Goal: Transaction & Acquisition: Purchase product/service

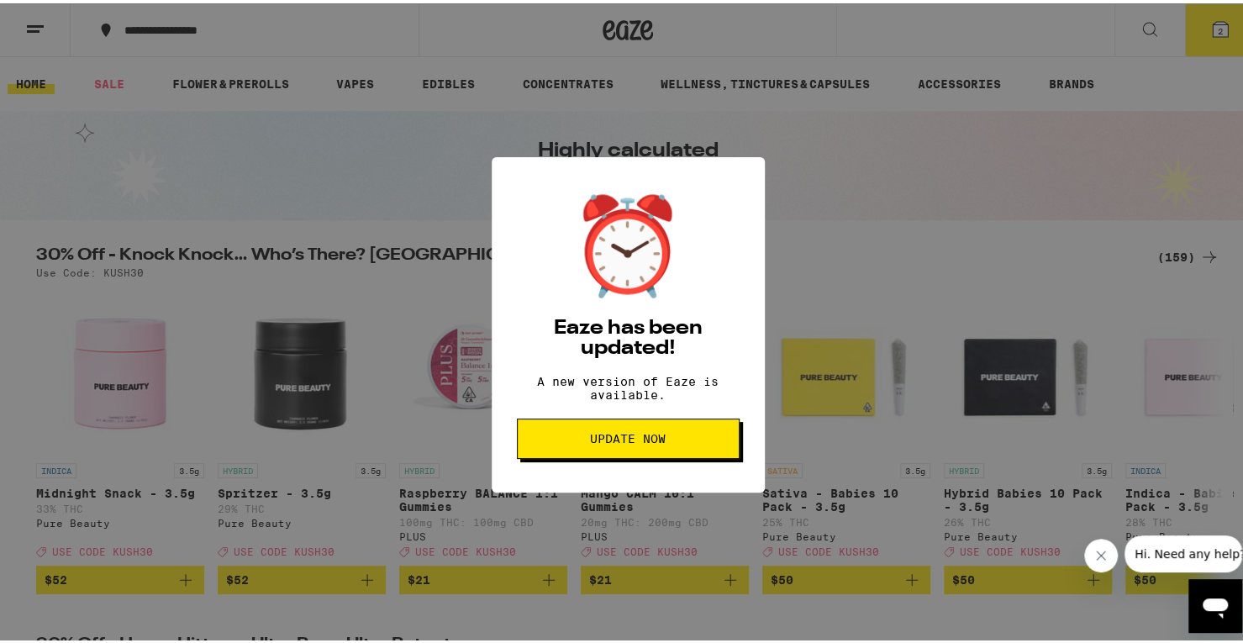
click at [664, 441] on span "Update Now" at bounding box center [628, 435] width 194 height 12
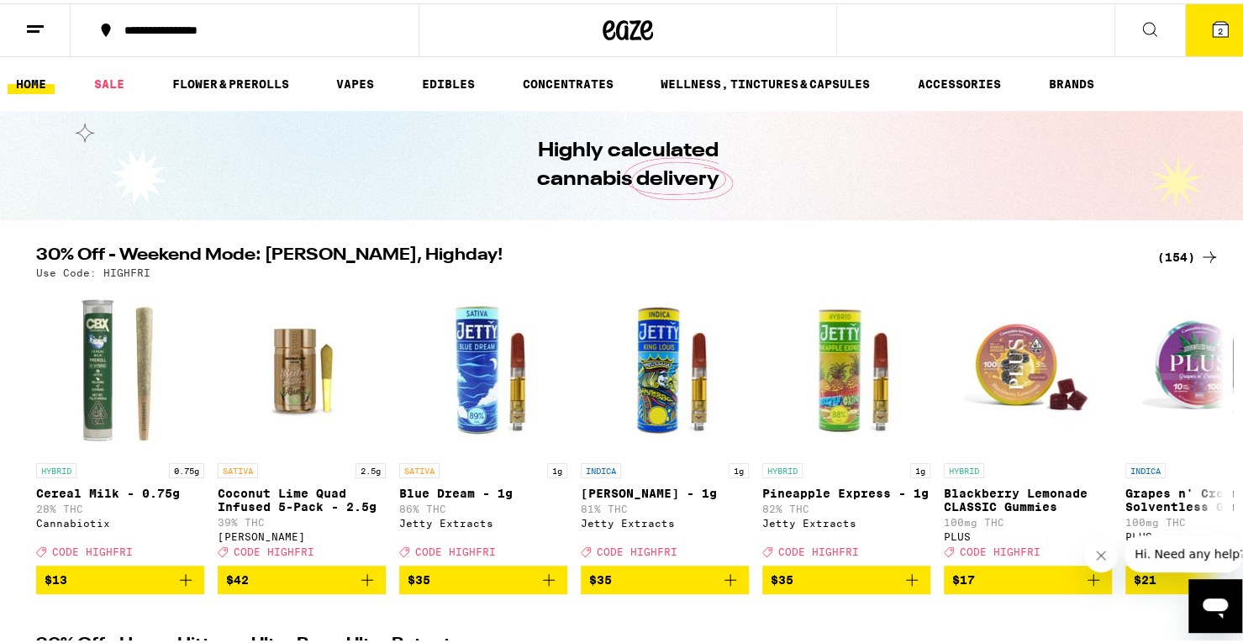
click at [1196, 27] on button "2" at bounding box center [1220, 27] width 71 height 52
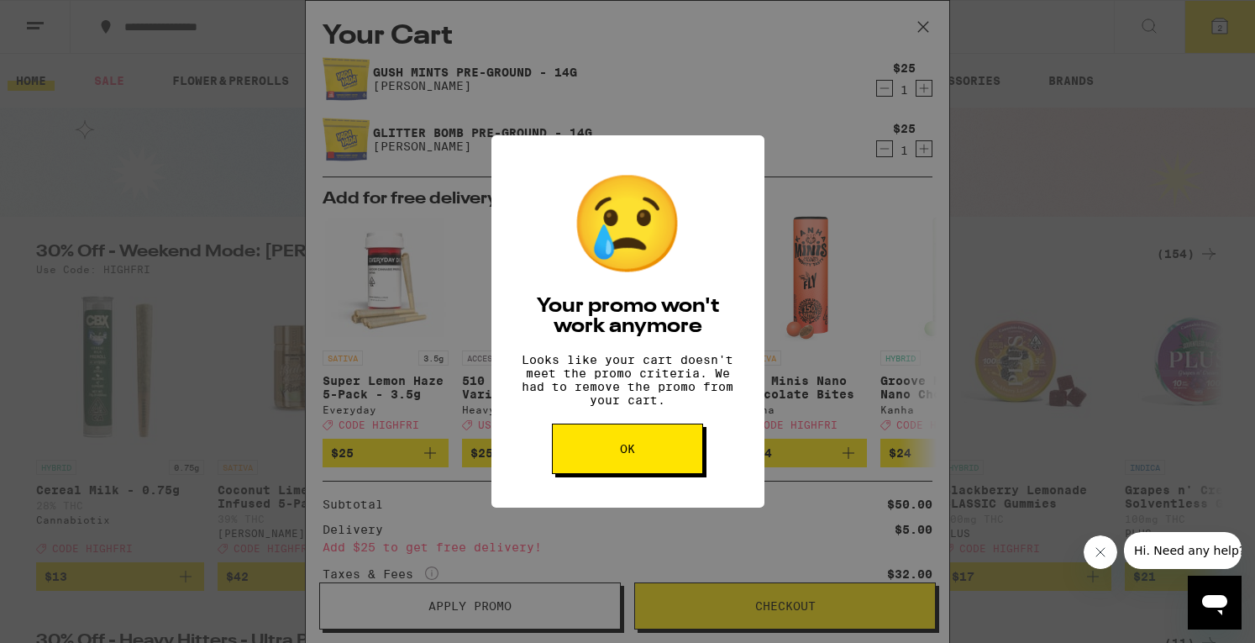
click at [645, 448] on button "OK" at bounding box center [627, 448] width 151 height 50
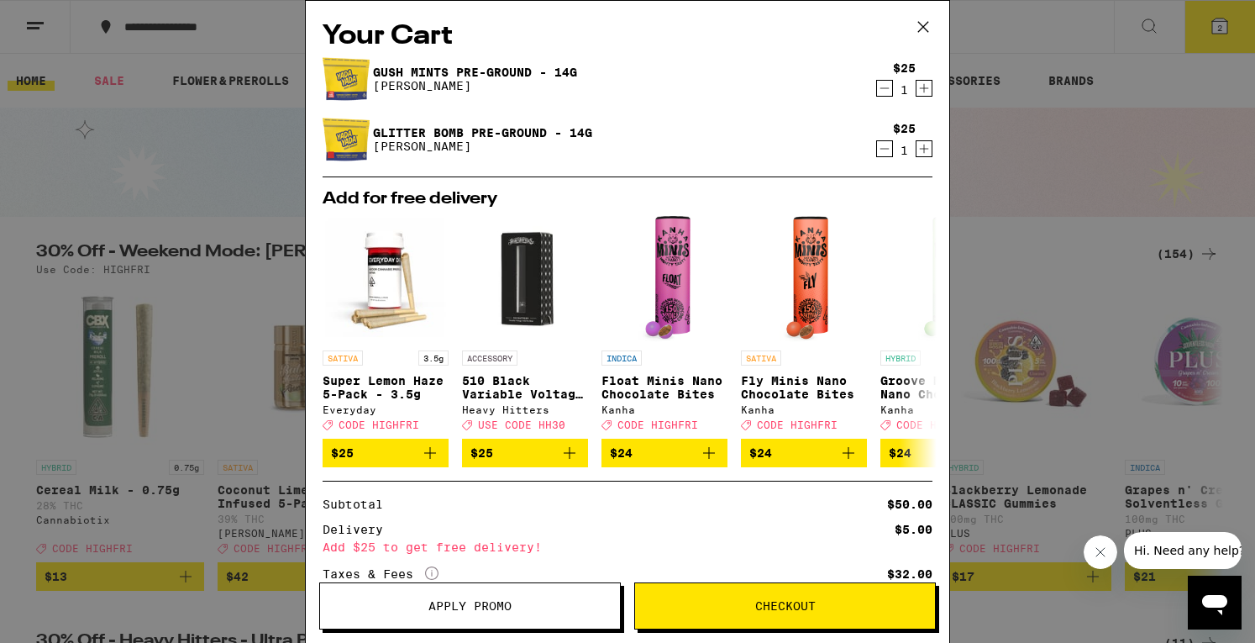
click at [913, 27] on icon at bounding box center [923, 26] width 25 height 25
